Goal: Task Accomplishment & Management: Manage account settings

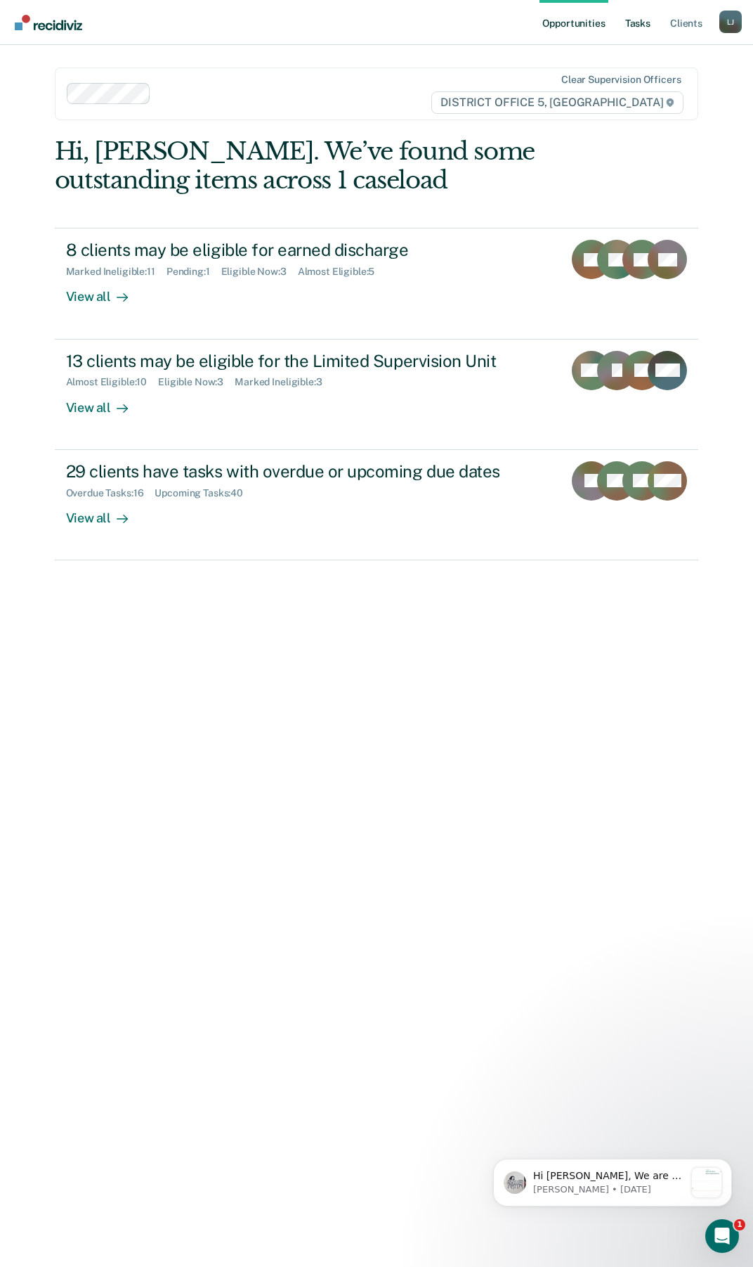
click at [636, 34] on link "Tasks" at bounding box center [638, 22] width 31 height 45
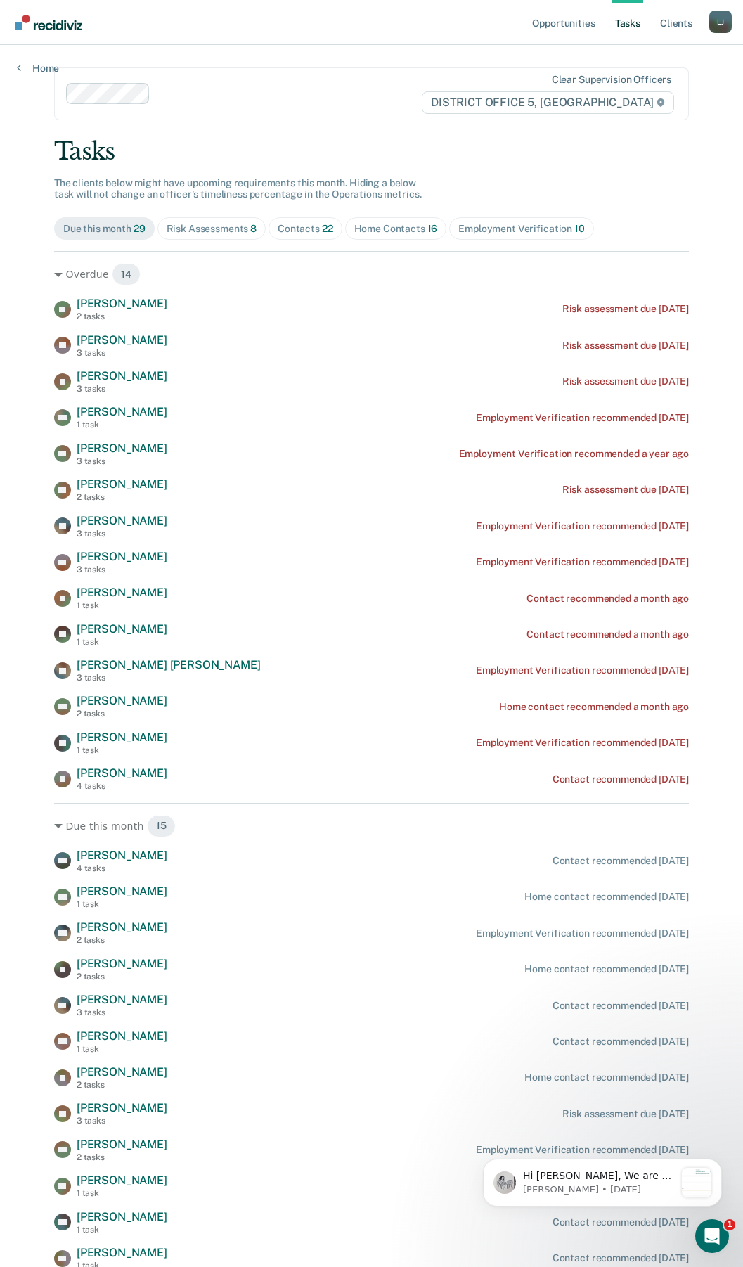
click at [522, 234] on div "Employment Verification 10" at bounding box center [521, 229] width 126 height 12
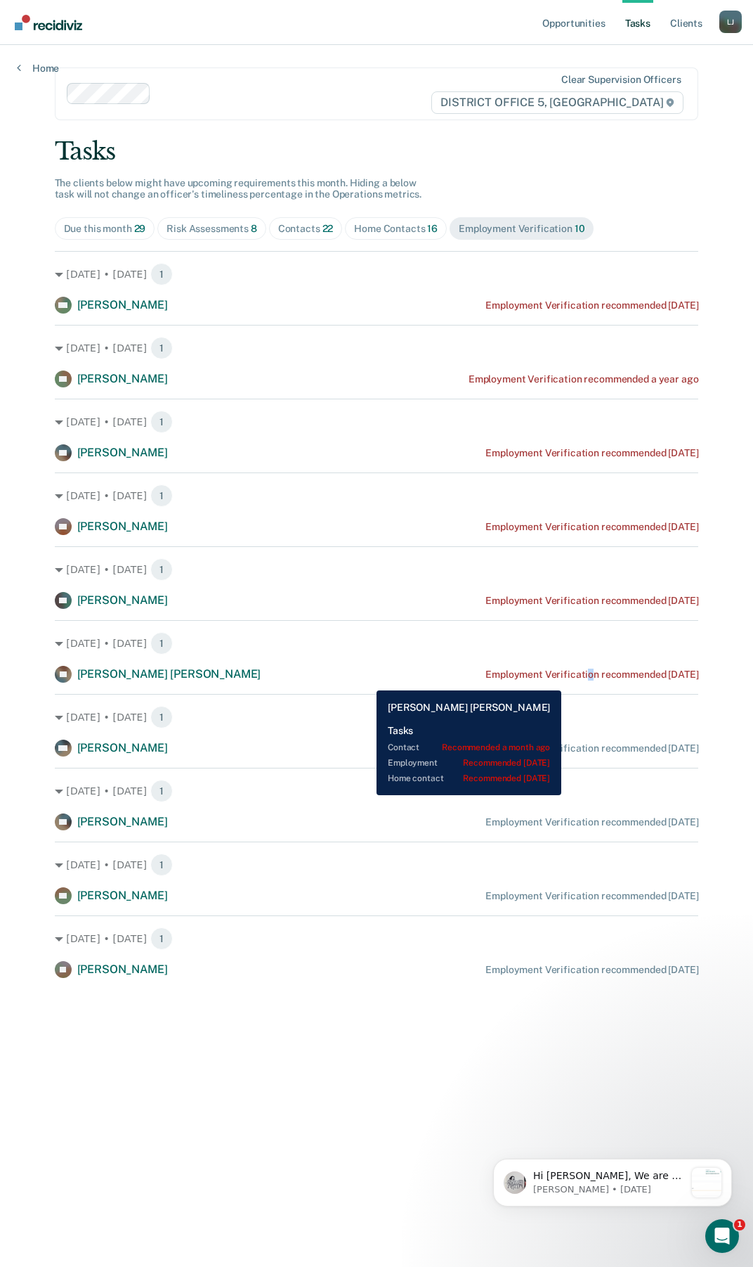
click at [573, 678] on div "Employment Verification recommended [DATE]" at bounding box center [592, 674] width 213 height 12
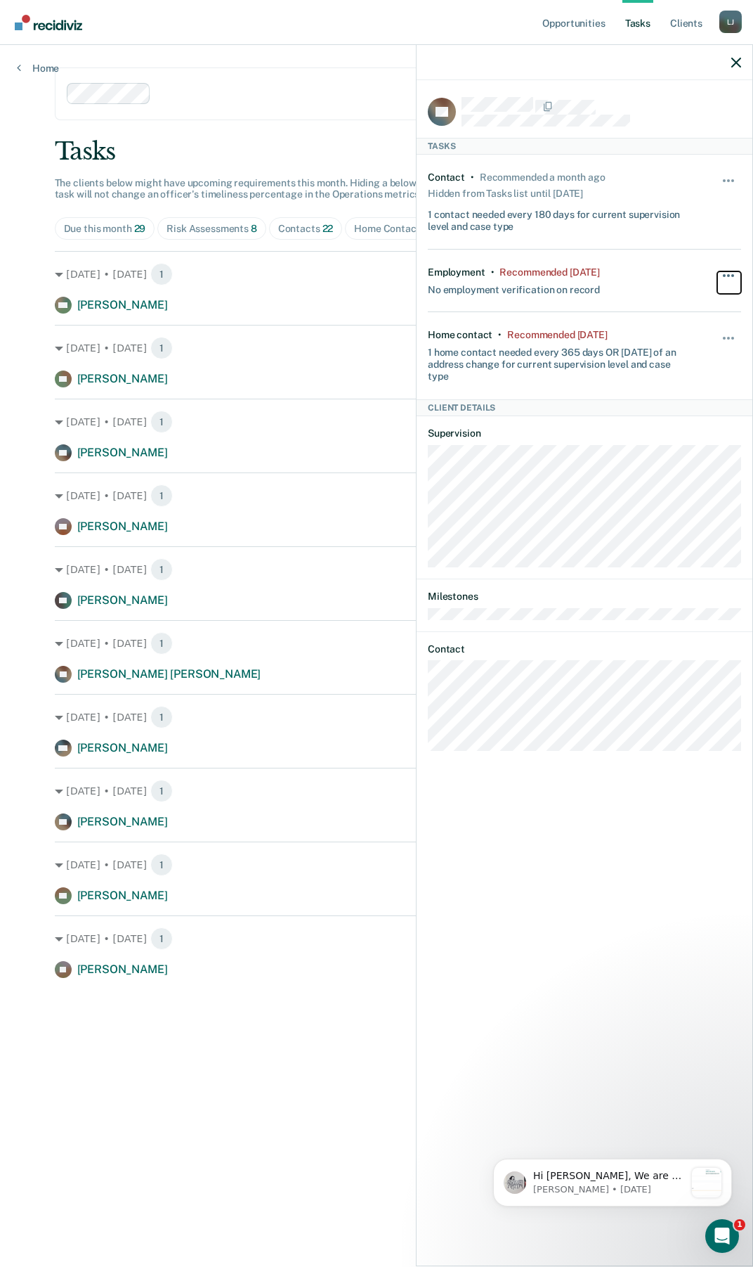
click at [735, 275] on button "button" at bounding box center [730, 282] width 24 height 22
click at [674, 392] on button "90 days" at bounding box center [690, 387] width 101 height 22
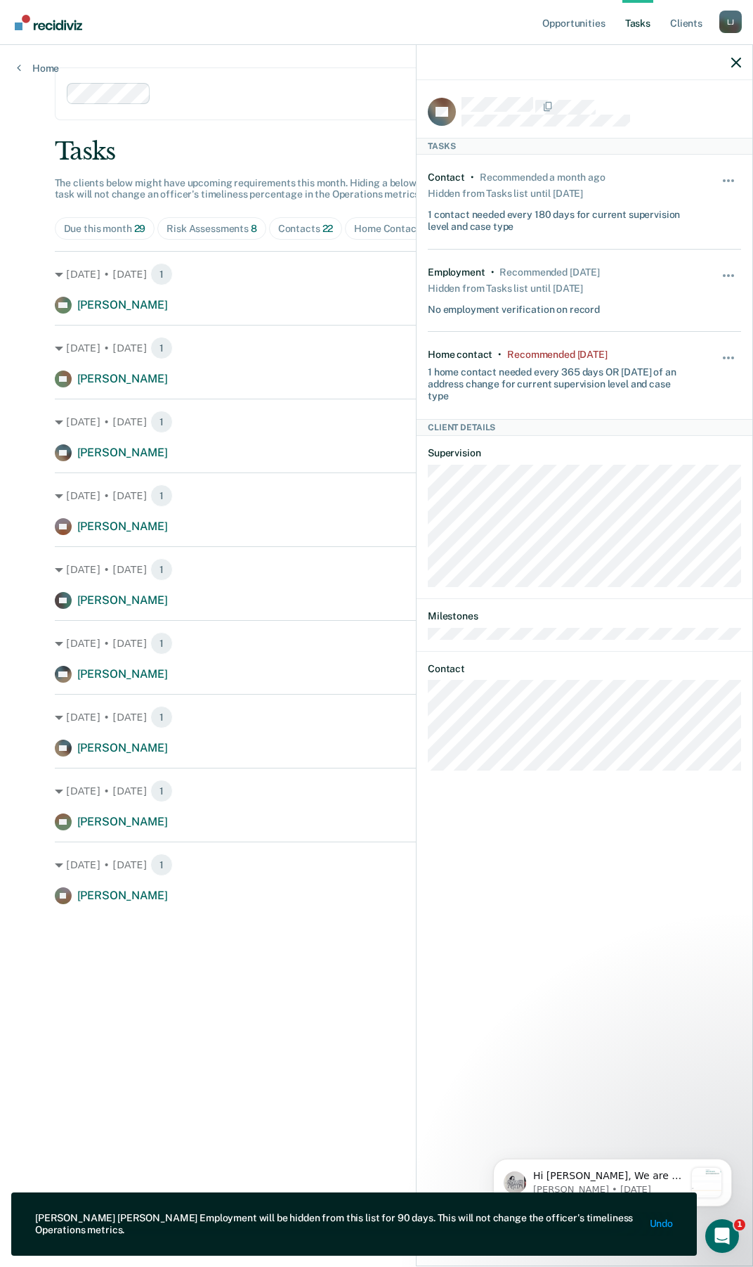
click at [299, 964] on main "Clear supervision officers DISTRICT OFFICE 5, TWIN FALLS Tasks The clients belo…" at bounding box center [377, 639] width 678 height 1188
click at [729, 354] on button "button" at bounding box center [730, 365] width 24 height 22
click at [669, 474] on button "90 days" at bounding box center [690, 470] width 101 height 22
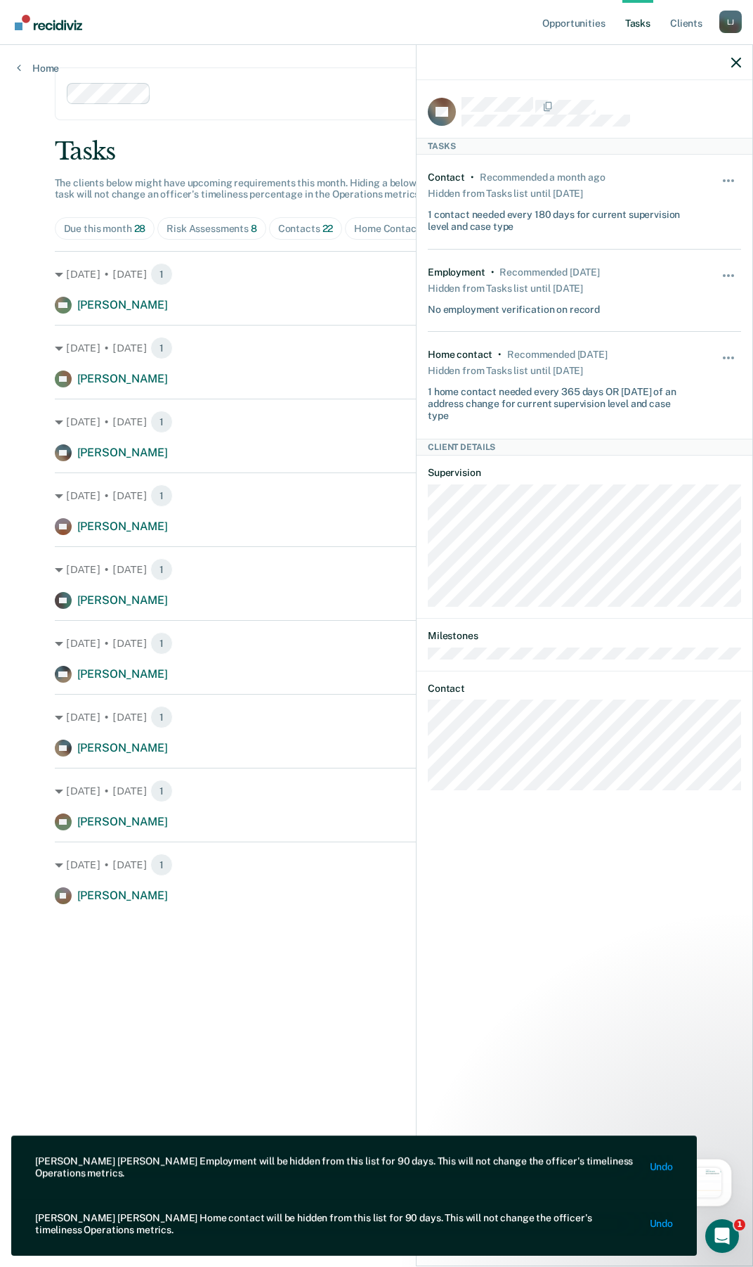
click at [238, 995] on main "Clear supervision officers DISTRICT OFFICE 5, TWIN FALLS Tasks The clients belo…" at bounding box center [377, 639] width 678 height 1188
click at [738, 56] on div at bounding box center [585, 62] width 336 height 35
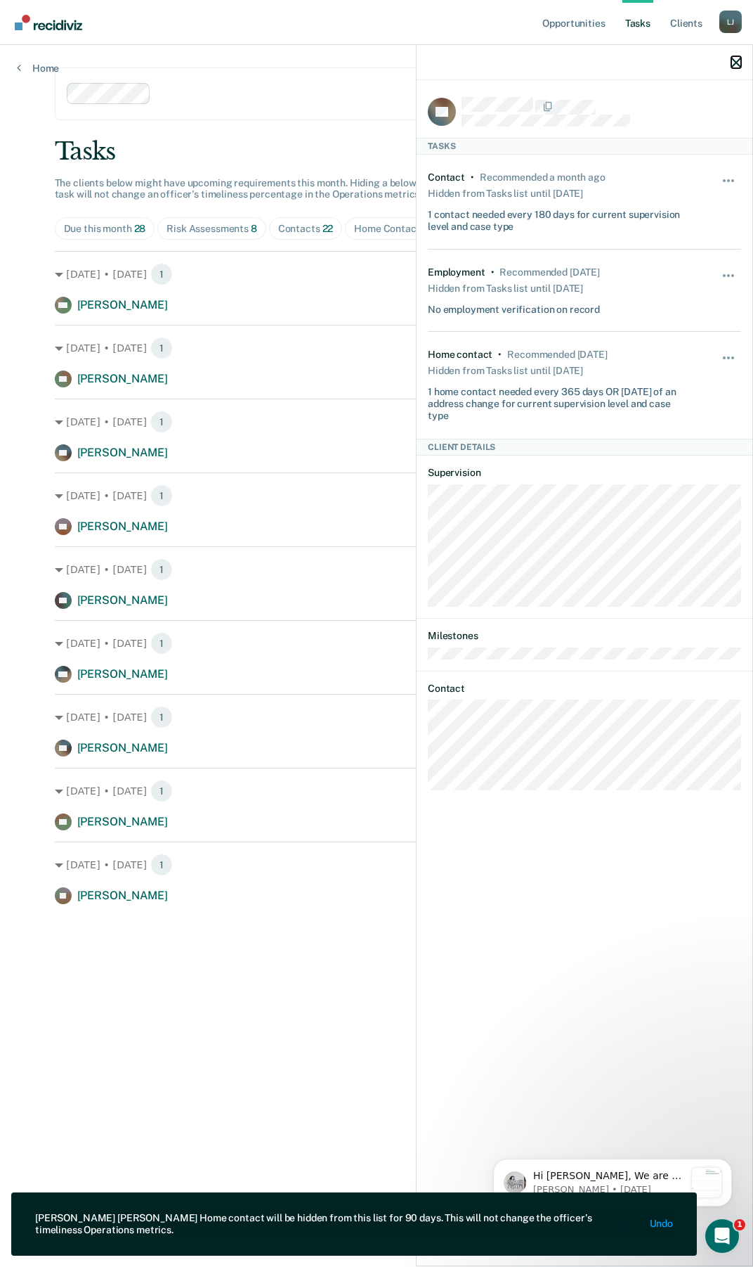
click at [737, 65] on icon "button" at bounding box center [737, 63] width 10 height 10
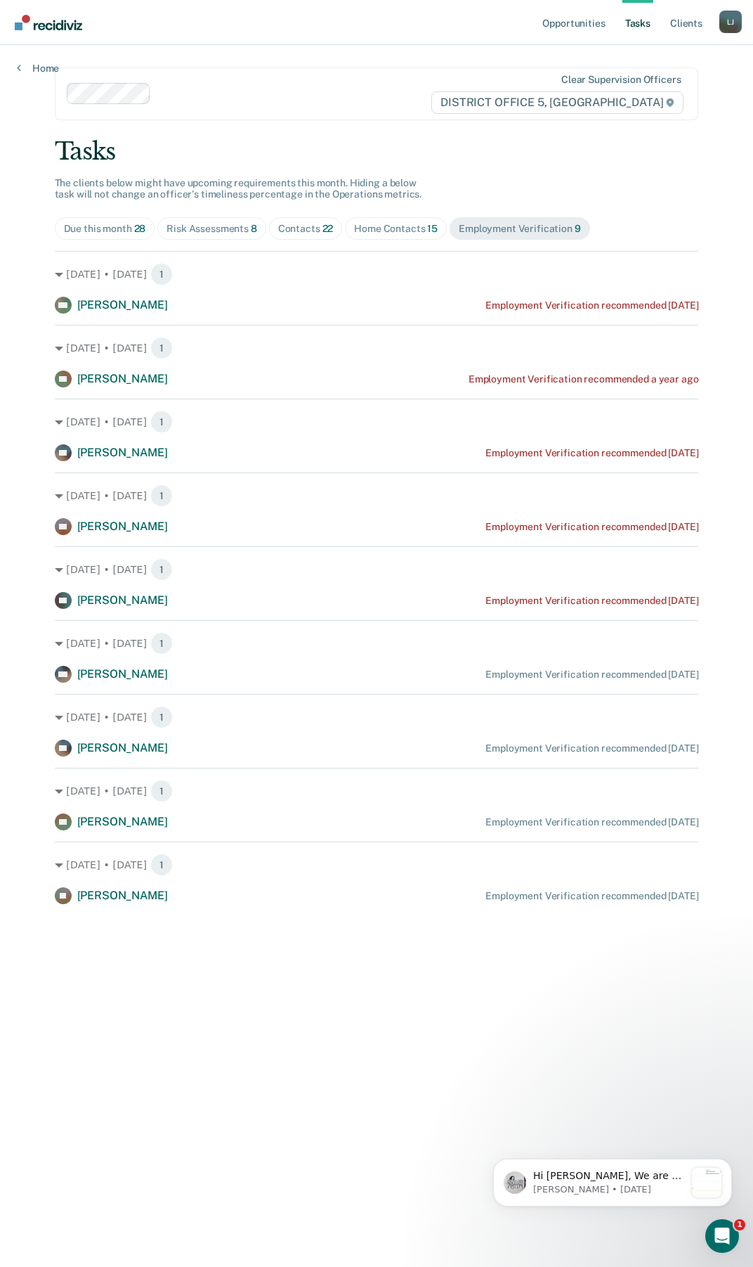
click at [308, 224] on div "Contacts 22" at bounding box center [306, 229] width 56 height 12
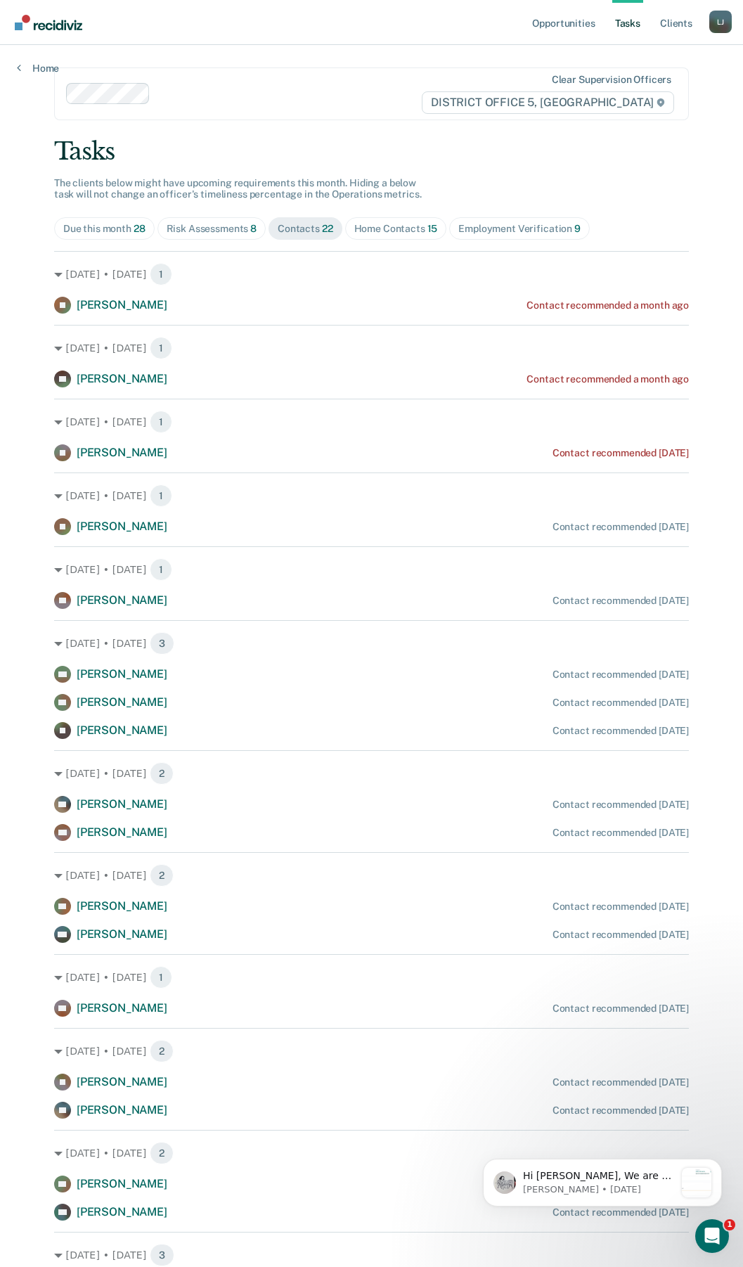
click at [221, 226] on div "Risk Assessments 8" at bounding box center [212, 229] width 91 height 12
